Goal: Understand process/instructions: Learn how to perform a task or action

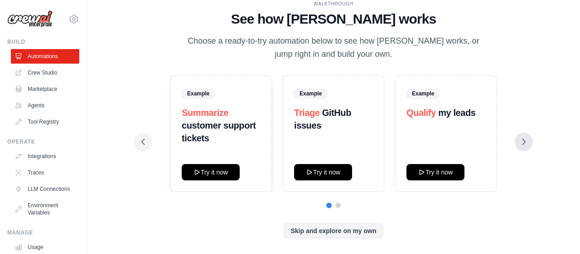
click at [527, 140] on icon at bounding box center [524, 141] width 9 height 9
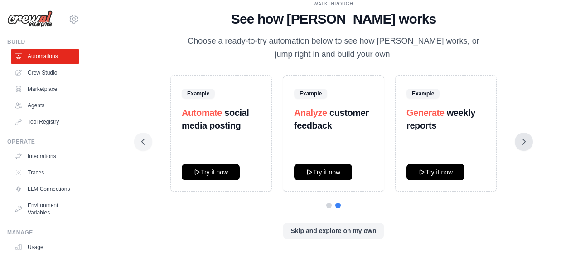
click at [527, 140] on icon at bounding box center [524, 141] width 9 height 9
click at [433, 174] on button "Try it now" at bounding box center [436, 171] width 58 height 16
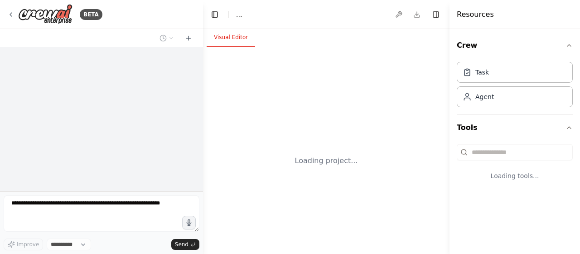
select select "****"
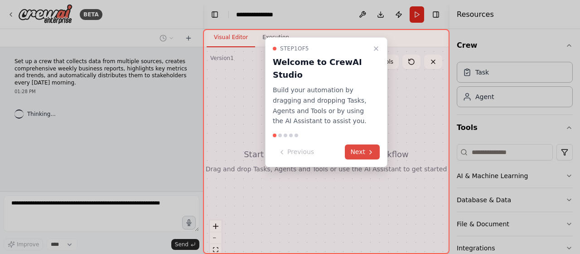
click at [366, 151] on button "Next" at bounding box center [362, 151] width 35 height 15
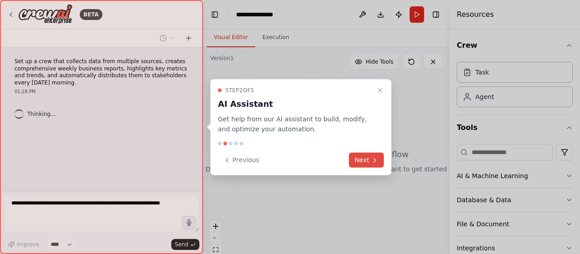
click at [364, 161] on button "Next" at bounding box center [366, 159] width 35 height 15
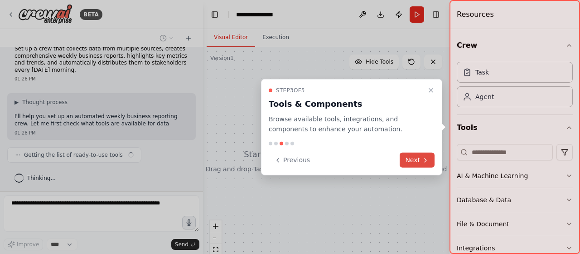
click at [410, 159] on button "Next" at bounding box center [417, 159] width 35 height 15
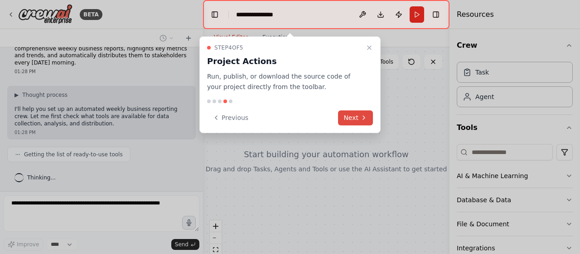
click at [361, 119] on icon at bounding box center [364, 117] width 7 height 7
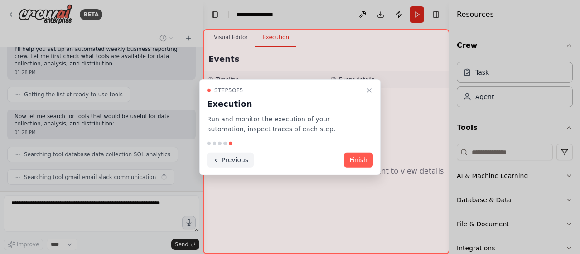
scroll to position [102, 0]
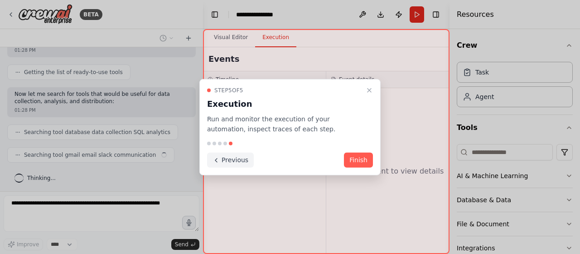
click at [237, 161] on button "Previous" at bounding box center [230, 159] width 47 height 15
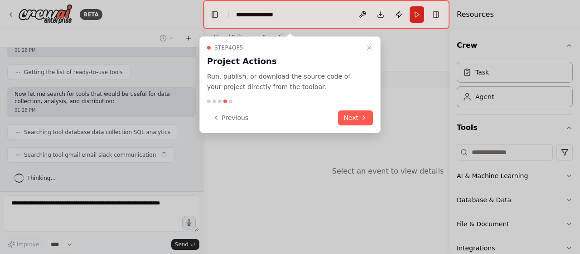
click at [237, 161] on div at bounding box center [290, 127] width 580 height 254
click at [231, 119] on button "Previous" at bounding box center [230, 117] width 47 height 15
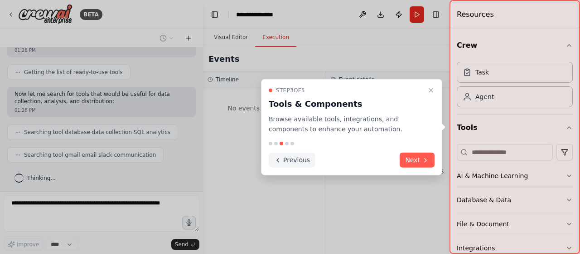
click at [284, 161] on button "Previous" at bounding box center [292, 159] width 47 height 15
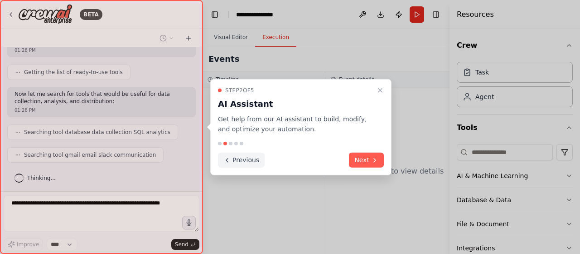
scroll to position [124, 0]
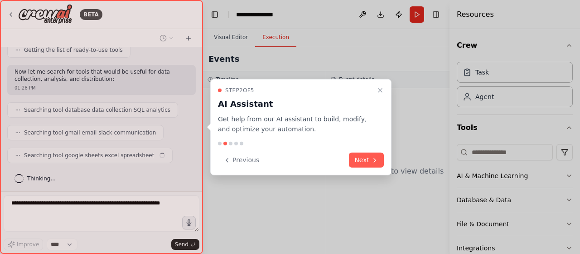
click at [245, 159] on button "Previous" at bounding box center [241, 159] width 47 height 15
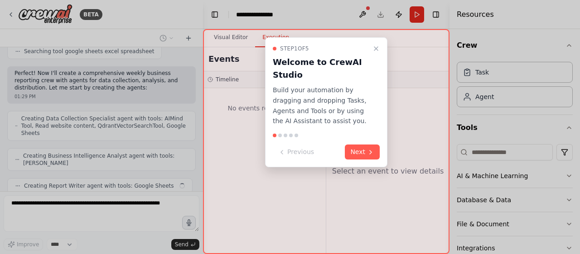
scroll to position [250, 0]
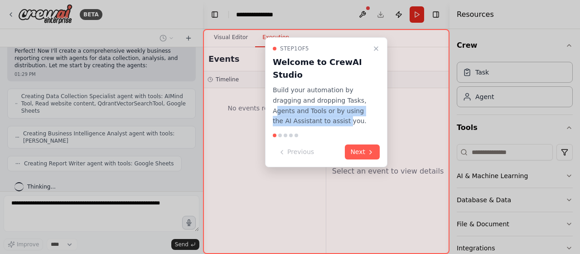
drag, startPoint x: 277, startPoint y: 112, endPoint x: 330, endPoint y: 125, distance: 54.6
click at [330, 125] on p "Build your automation by dragging and dropping Tasks, Agents and Tools or by us…" at bounding box center [321, 105] width 96 height 41
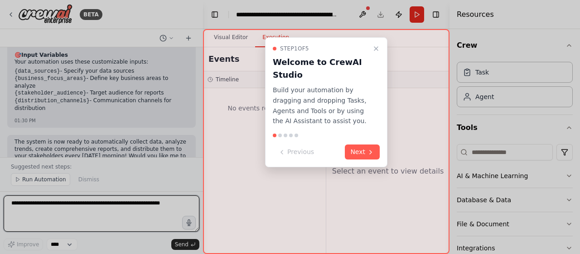
scroll to position [875, 0]
